Goal: Find specific page/section: Find specific page/section

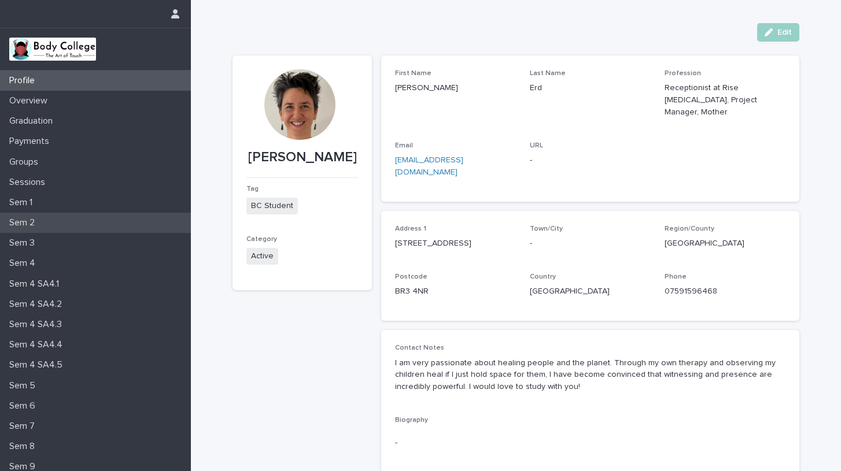
click at [27, 224] on p "Sem 2" at bounding box center [24, 222] width 39 height 11
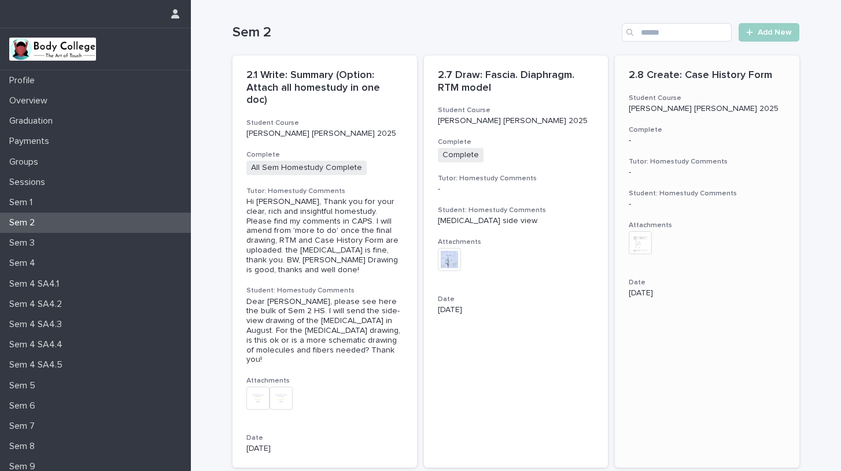
click at [711, 231] on div "+ 0" at bounding box center [707, 248] width 157 height 35
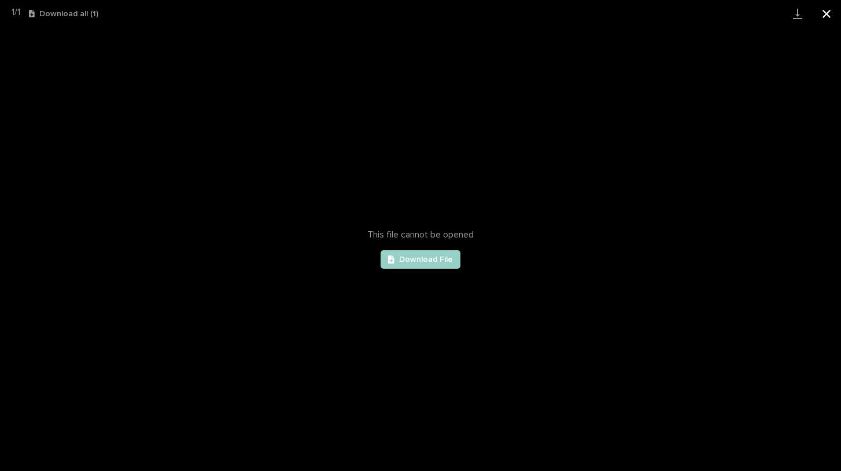
click at [825, 10] on button "Close gallery" at bounding box center [826, 13] width 29 height 27
